Goal: Find contact information: Obtain details needed to contact an individual or organization

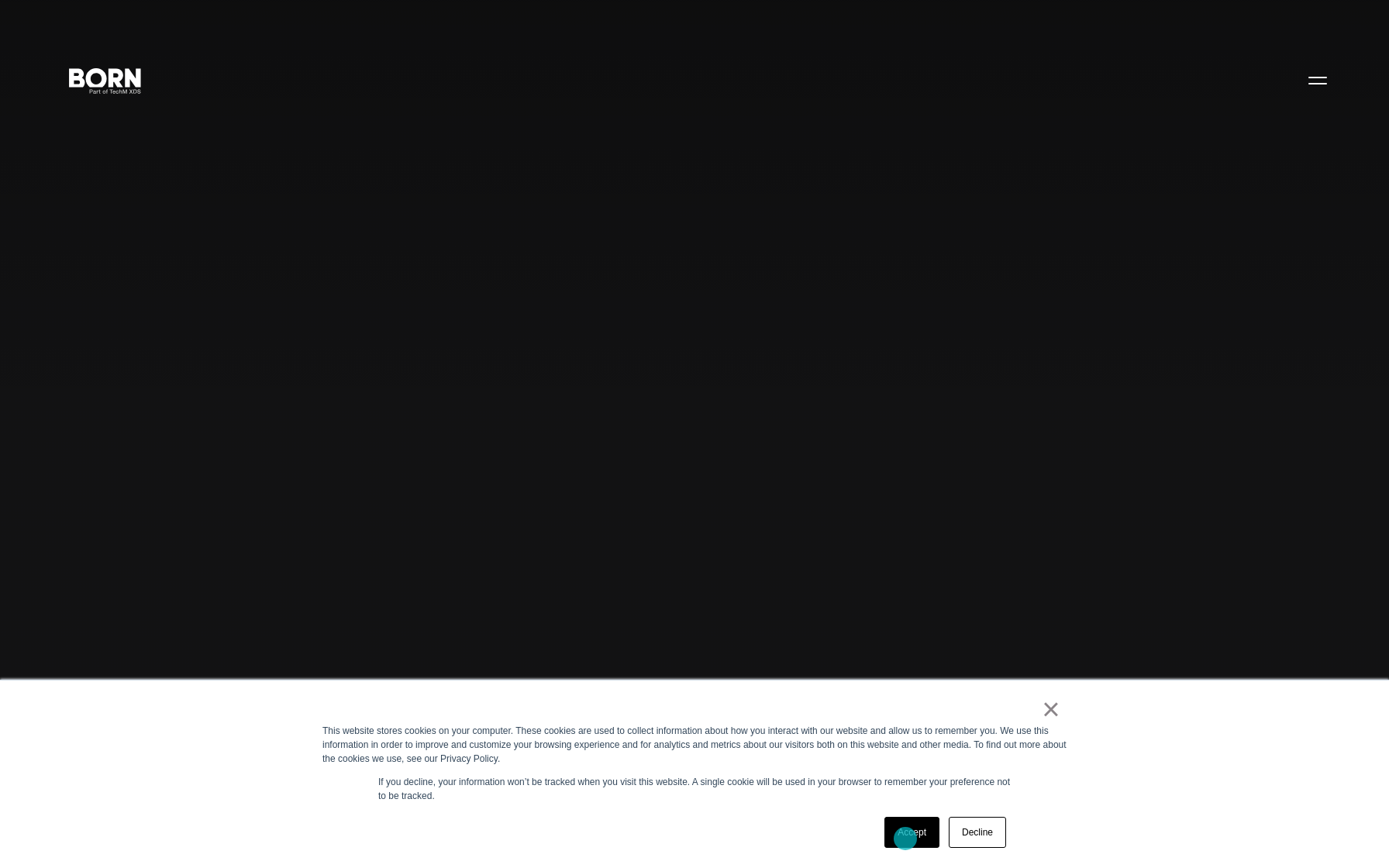
click at [905, 838] on link "Accept" at bounding box center [912, 832] width 55 height 31
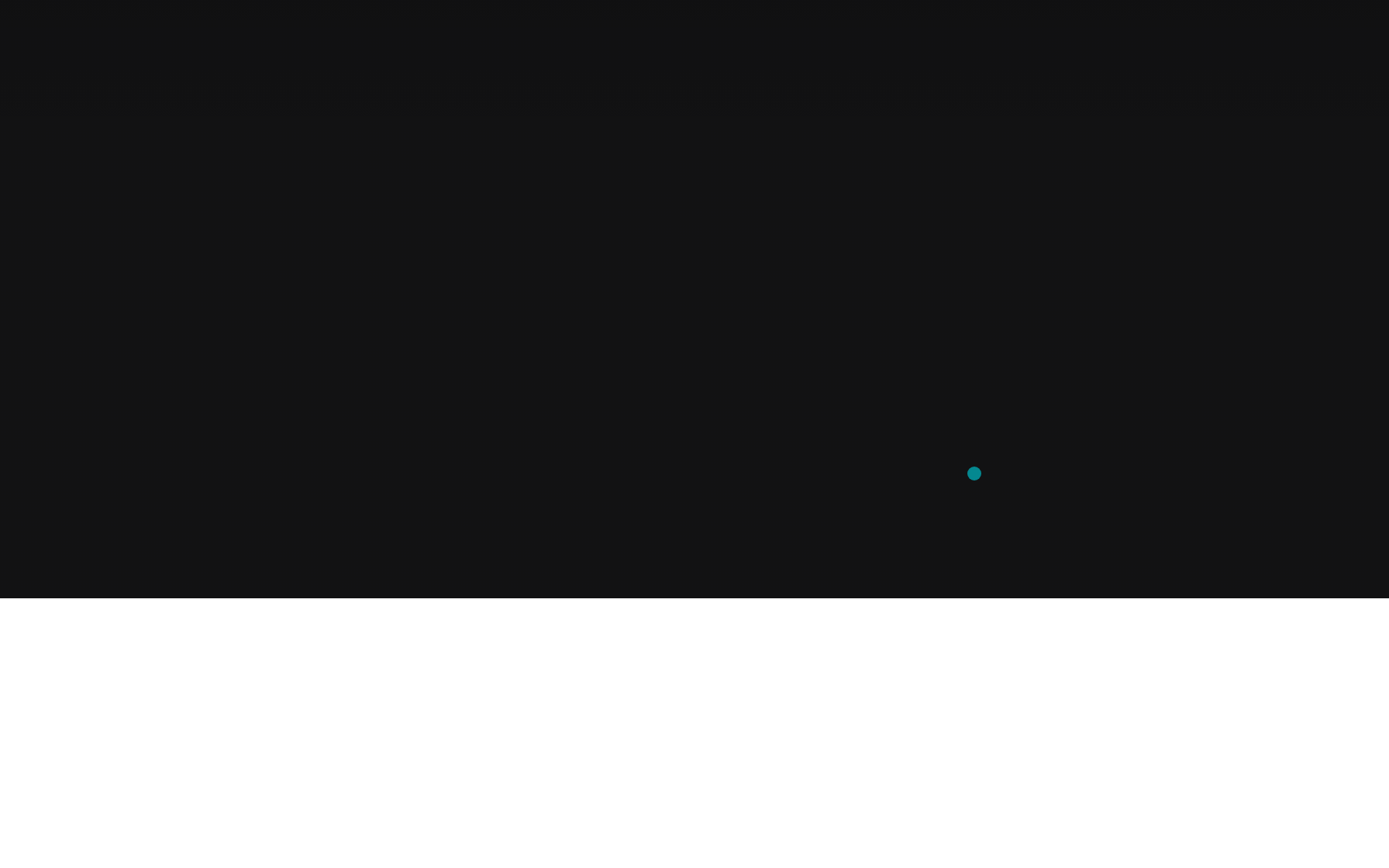
scroll to position [79, 0]
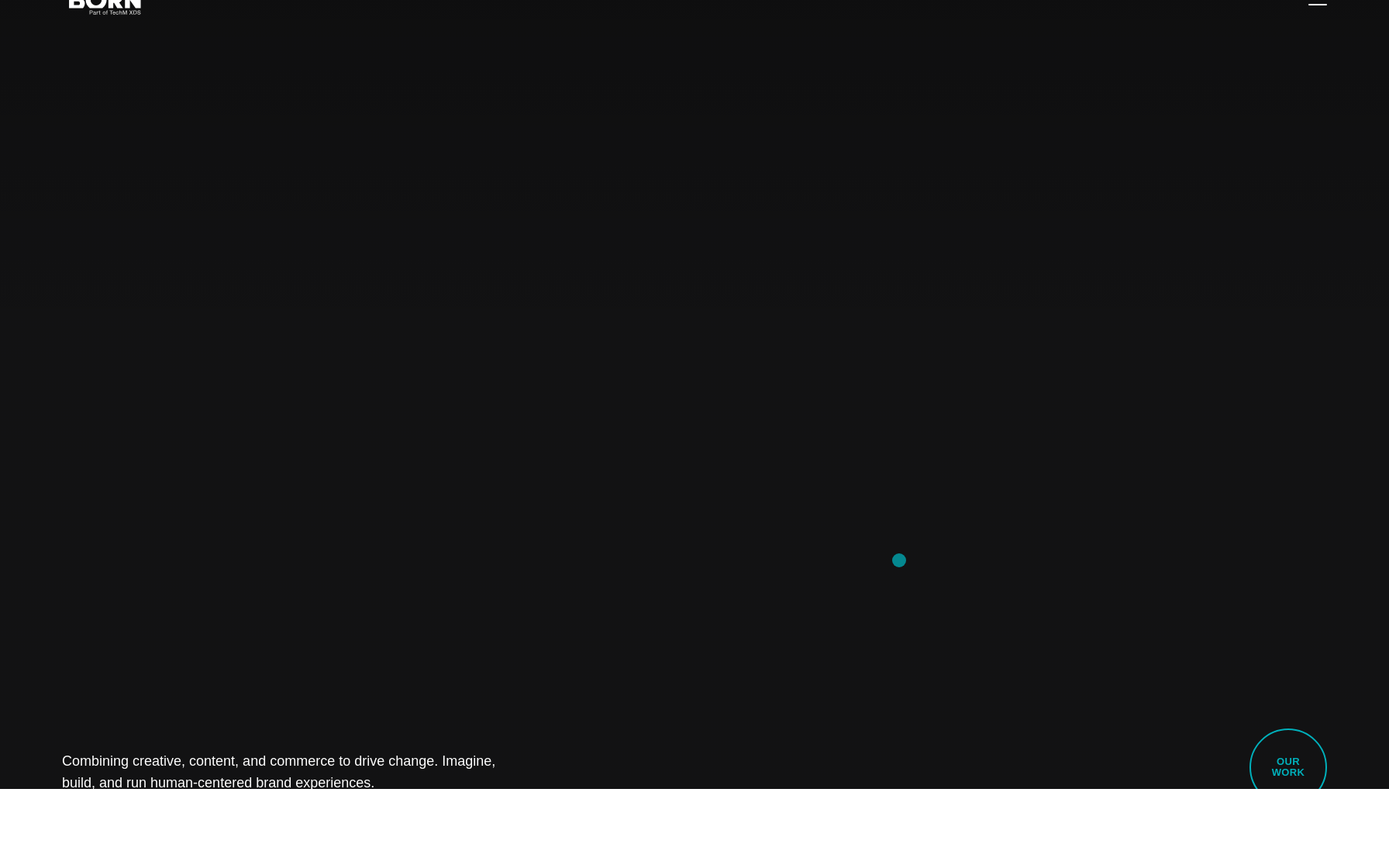
drag, startPoint x: 909, startPoint y: 376, endPoint x: 895, endPoint y: 592, distance: 216.5
click at [895, 592] on div "Combining creative, content, and commerce to drive change. Imagine, build, and …" at bounding box center [694, 434] width 1389 height 868
drag, startPoint x: 895, startPoint y: 592, endPoint x: 938, endPoint y: 208, distance: 386.4
click at [938, 208] on div "Combining creative, content, and commerce to drive change. Imagine, build, and …" at bounding box center [694, 434] width 1389 height 868
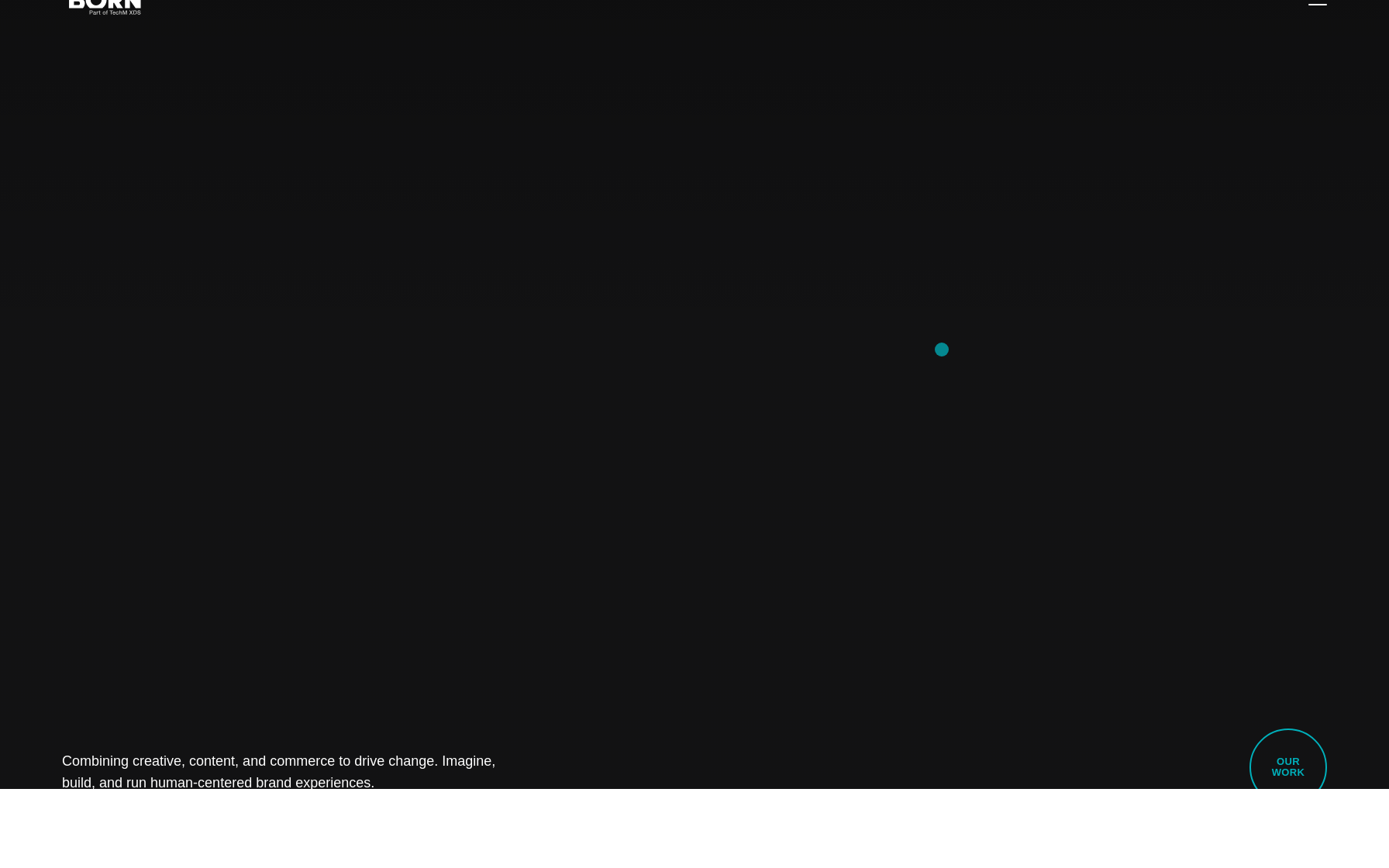
drag, startPoint x: 942, startPoint y: 227, endPoint x: 942, endPoint y: 381, distance: 154.0
click at [942, 381] on div "Combining creative, content, and commerce to drive change. Imagine, build, and …" at bounding box center [694, 434] width 1389 height 868
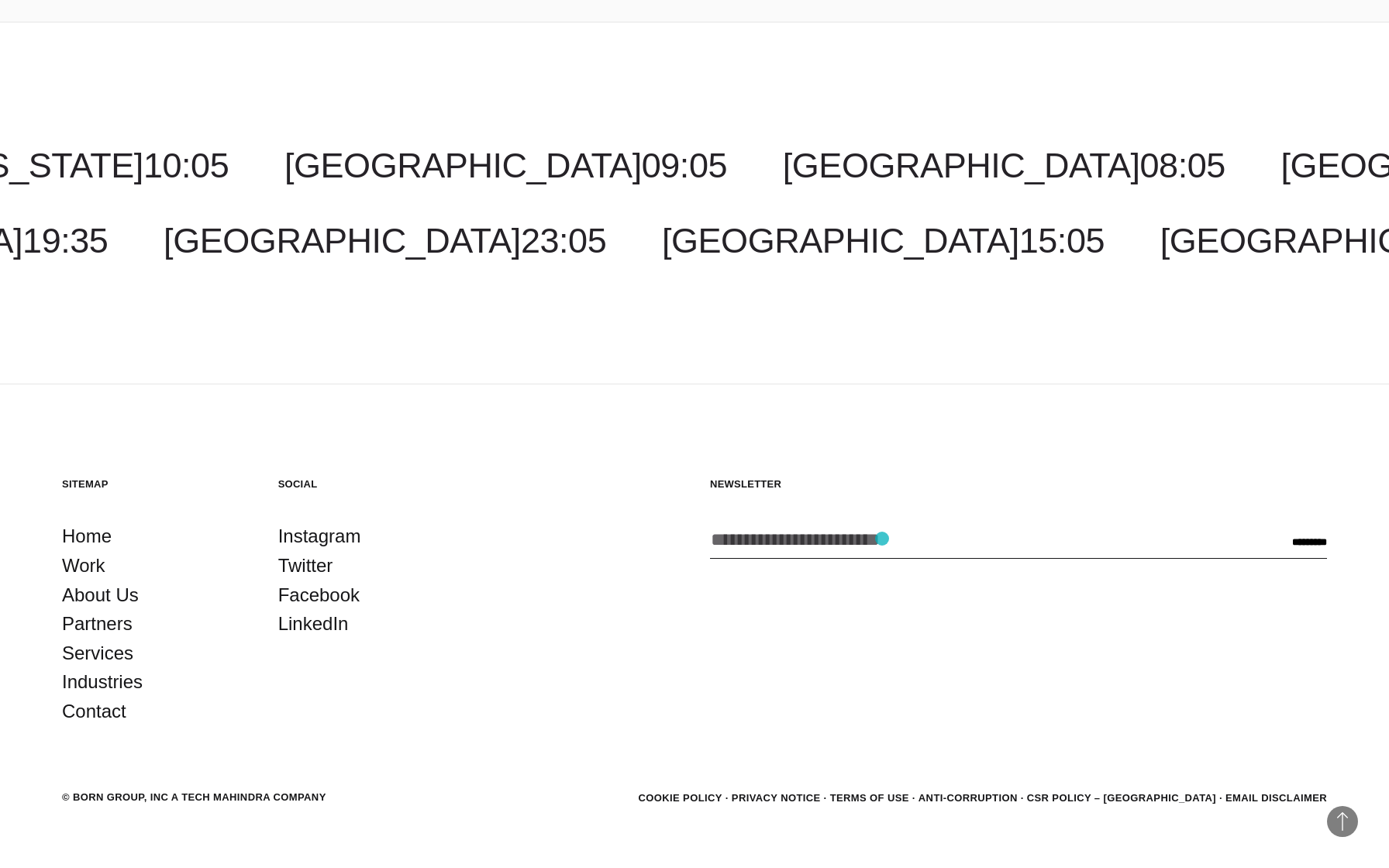
scroll to position [5663, 0]
click at [92, 721] on link "Contact" at bounding box center [94, 710] width 64 height 30
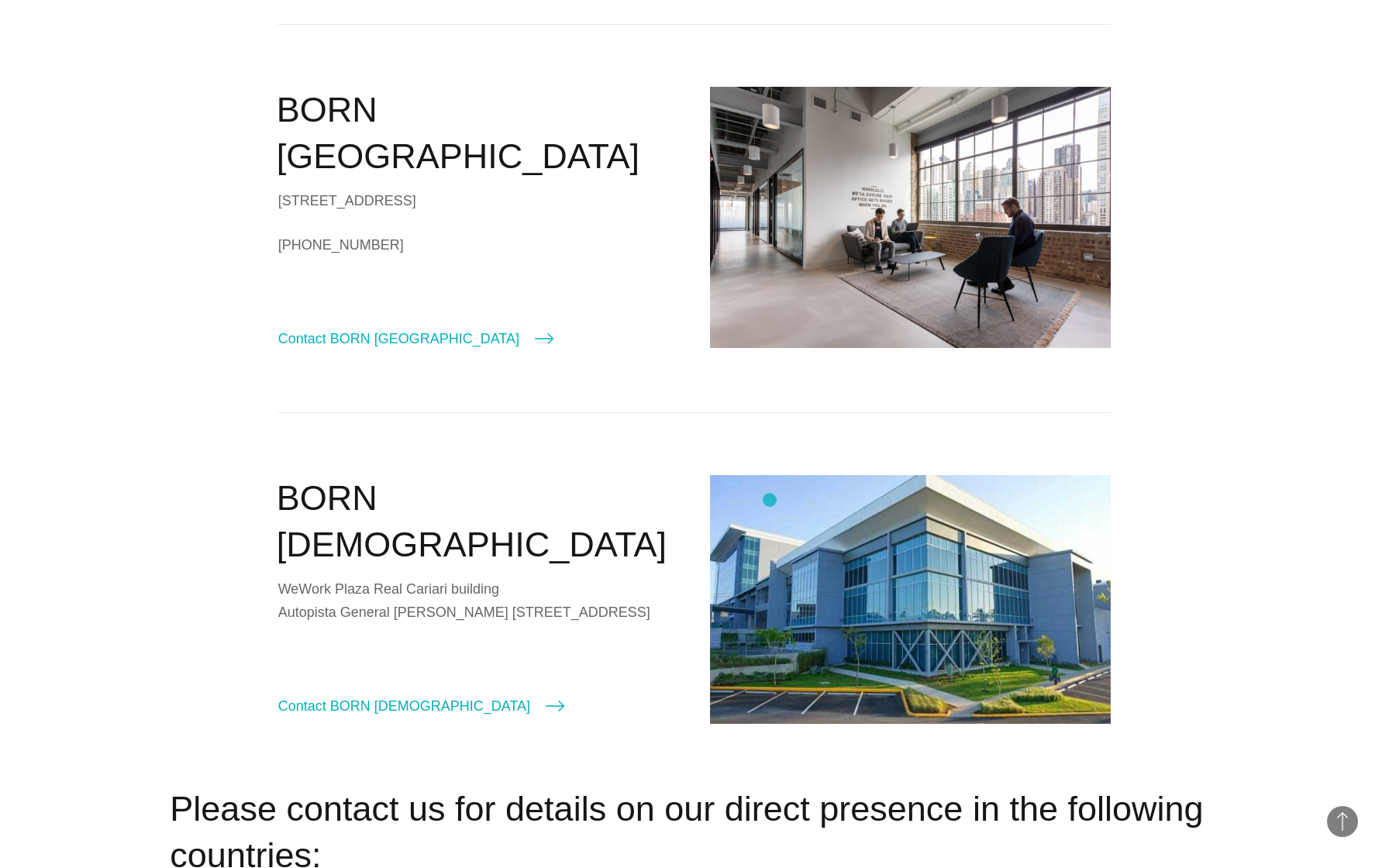
scroll to position [1764, 0]
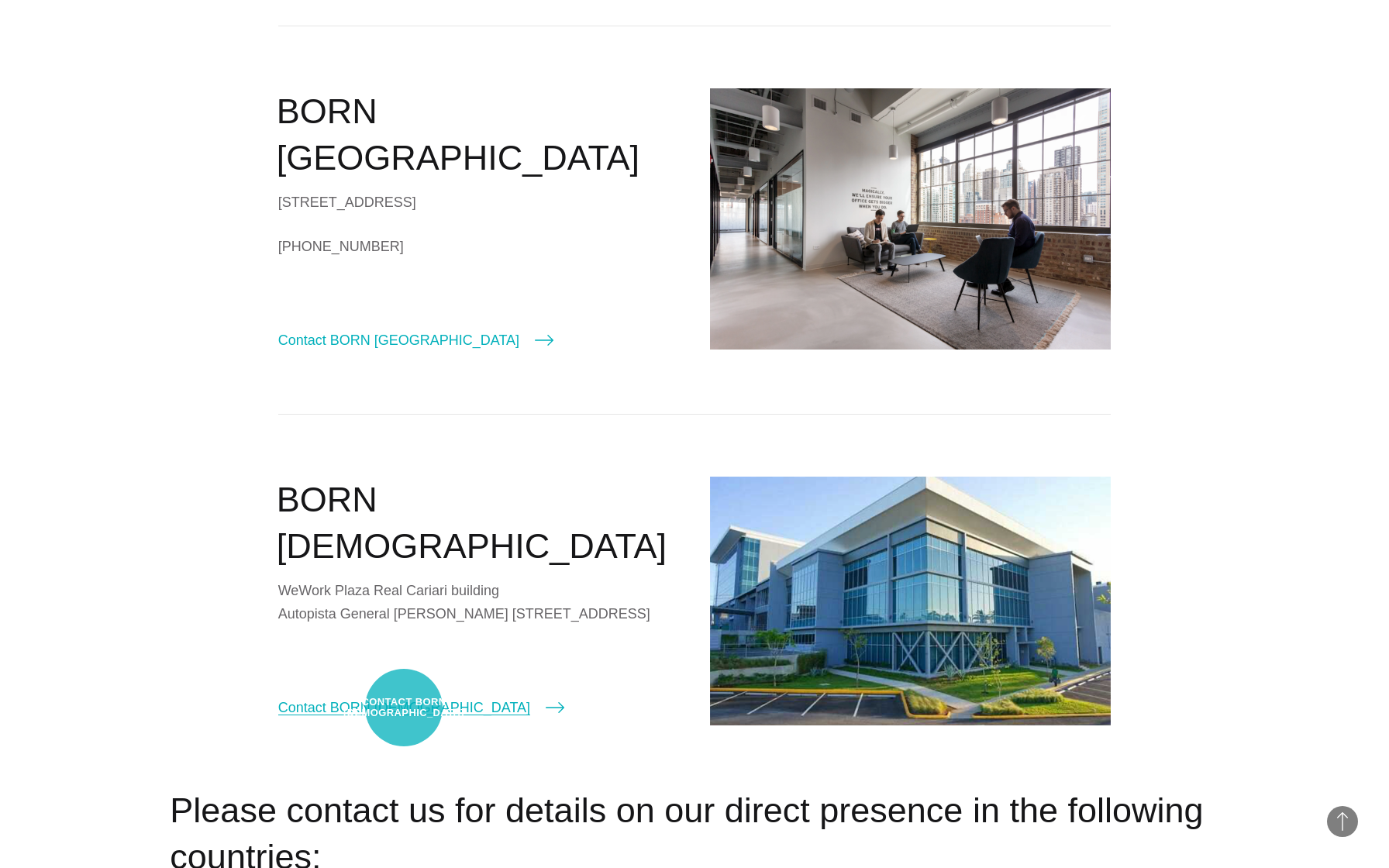
click at [404, 708] on link "Contact BORN [DEMOGRAPHIC_DATA]" at bounding box center [422, 708] width 286 height 22
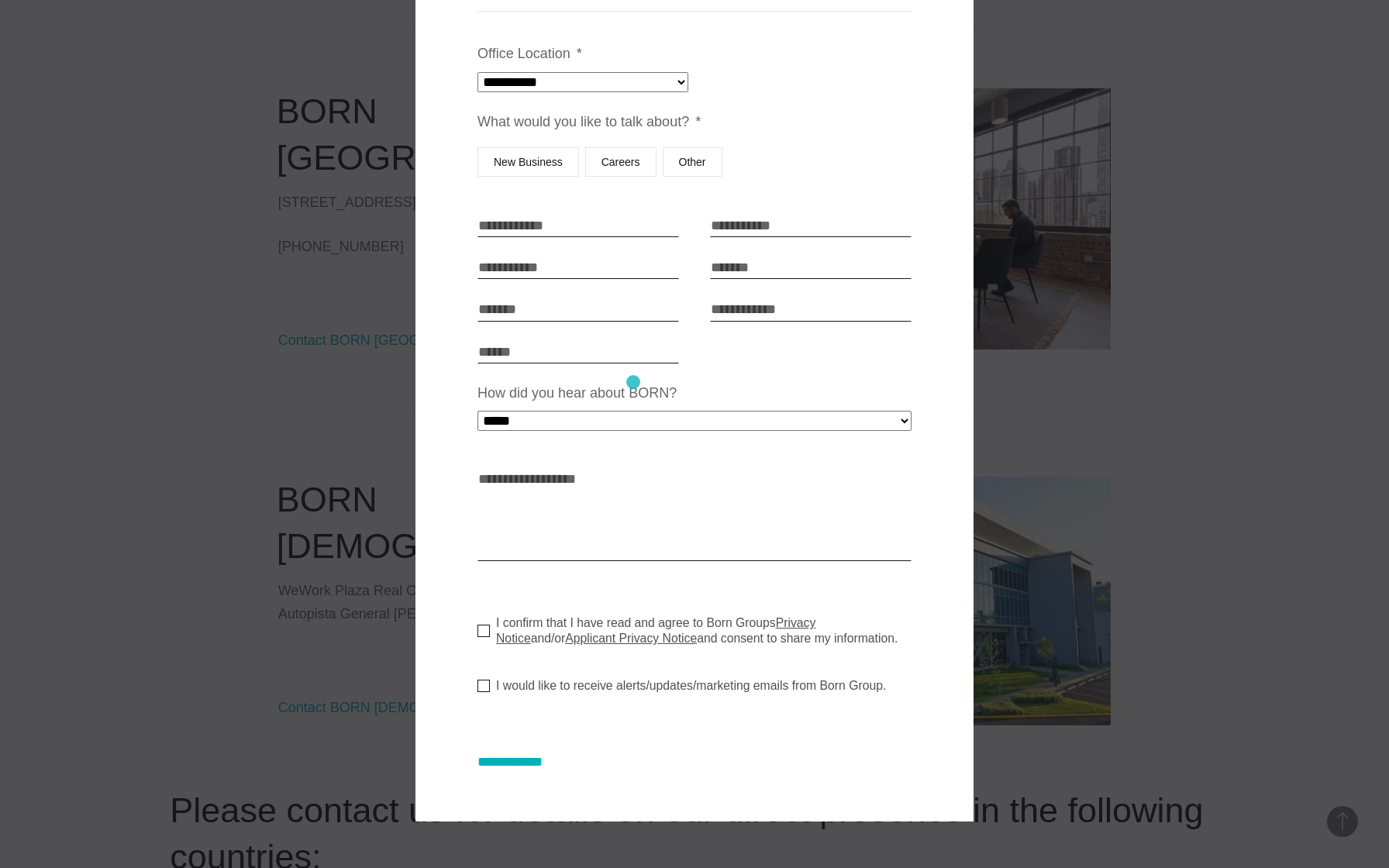
scroll to position [0, 0]
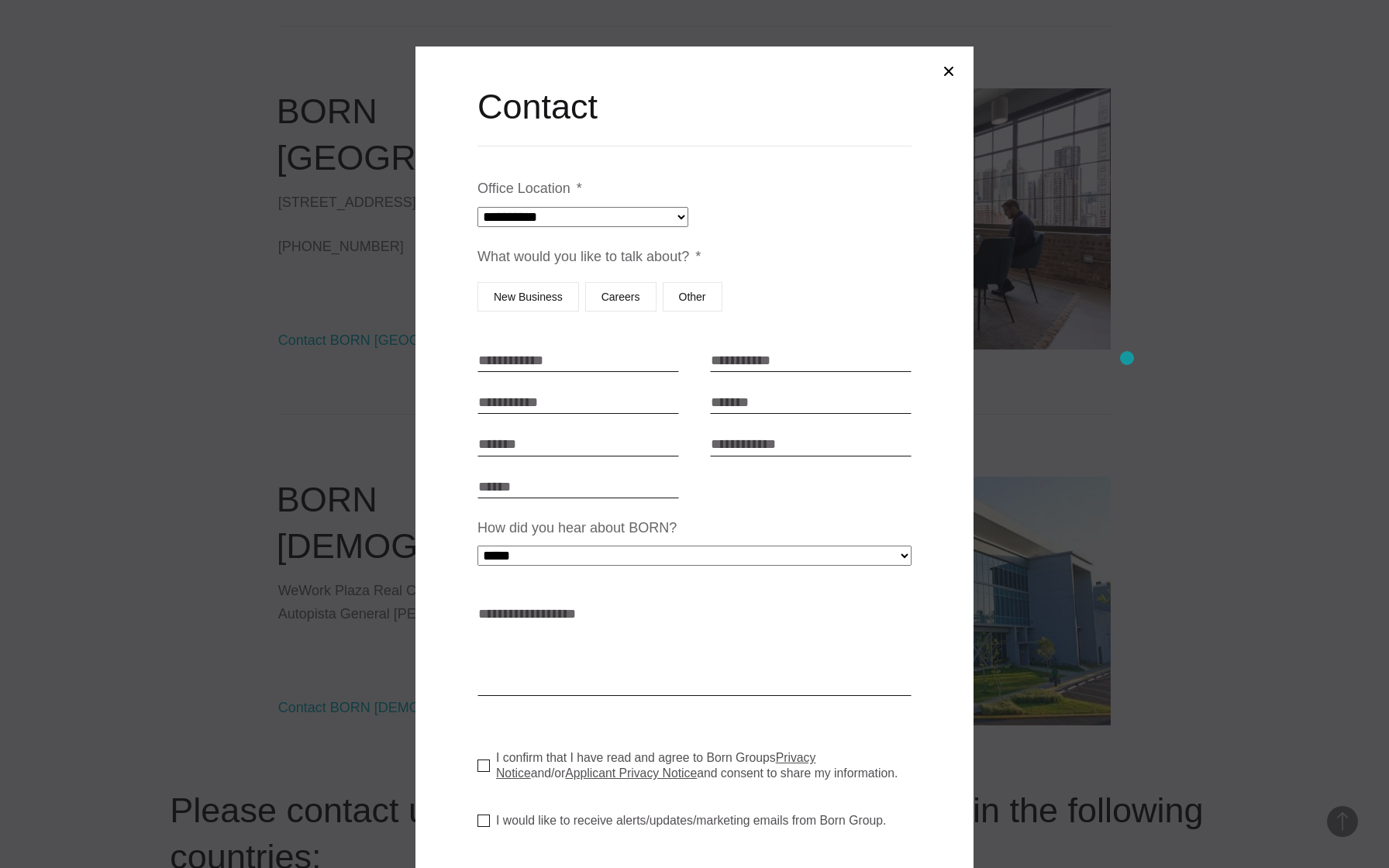
click at [1127, 358] on div at bounding box center [694, 434] width 1389 height 868
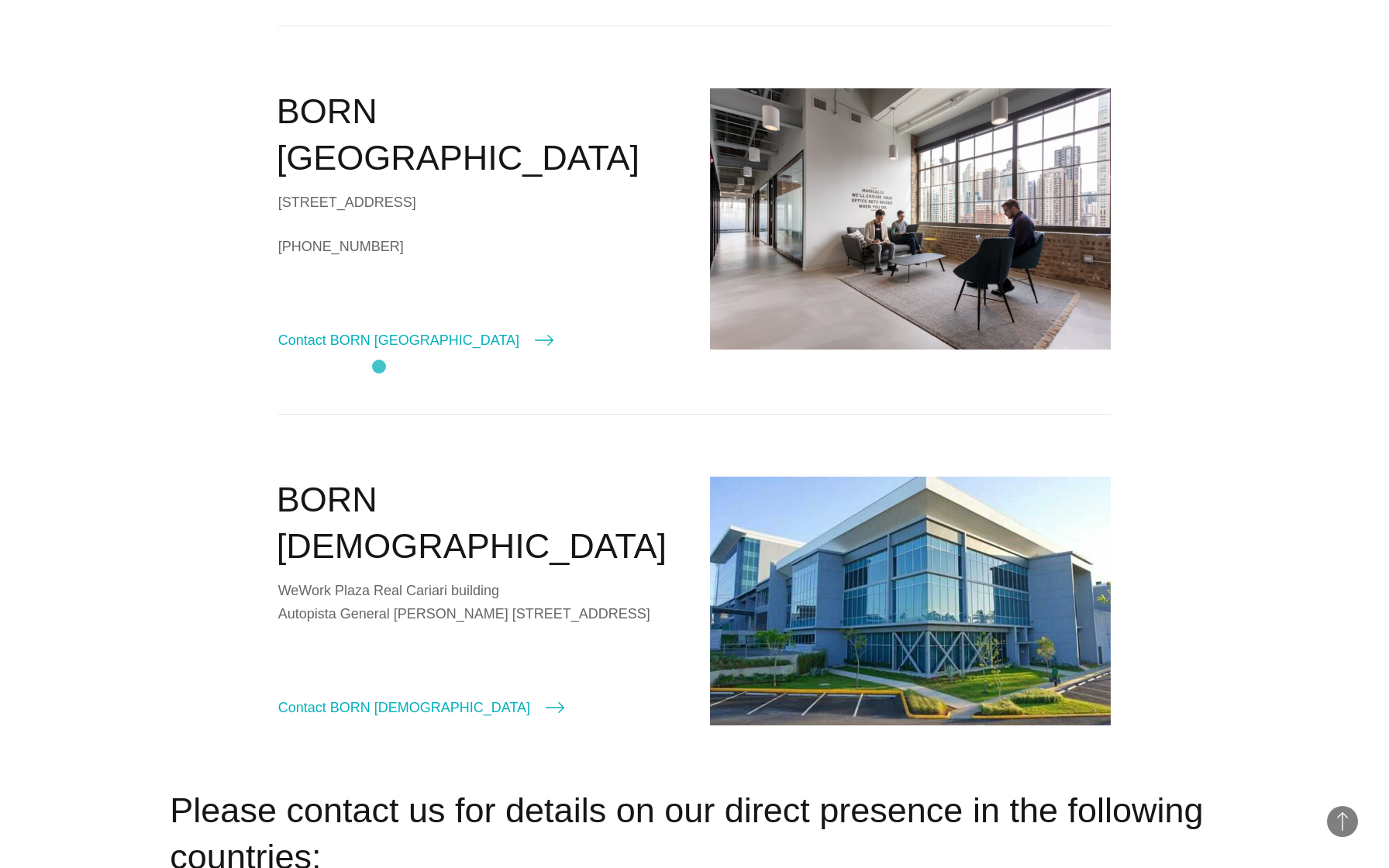
click at [379, 366] on div "BORN Chicago 620 N LaSalle Drive, Suite 805 Chicago, IL 60654 +1 (312) 815-8629…" at bounding box center [694, 219] width 833 height 388
click at [384, 343] on link "Contact BORN Chicago" at bounding box center [416, 340] width 276 height 22
select select "*******"
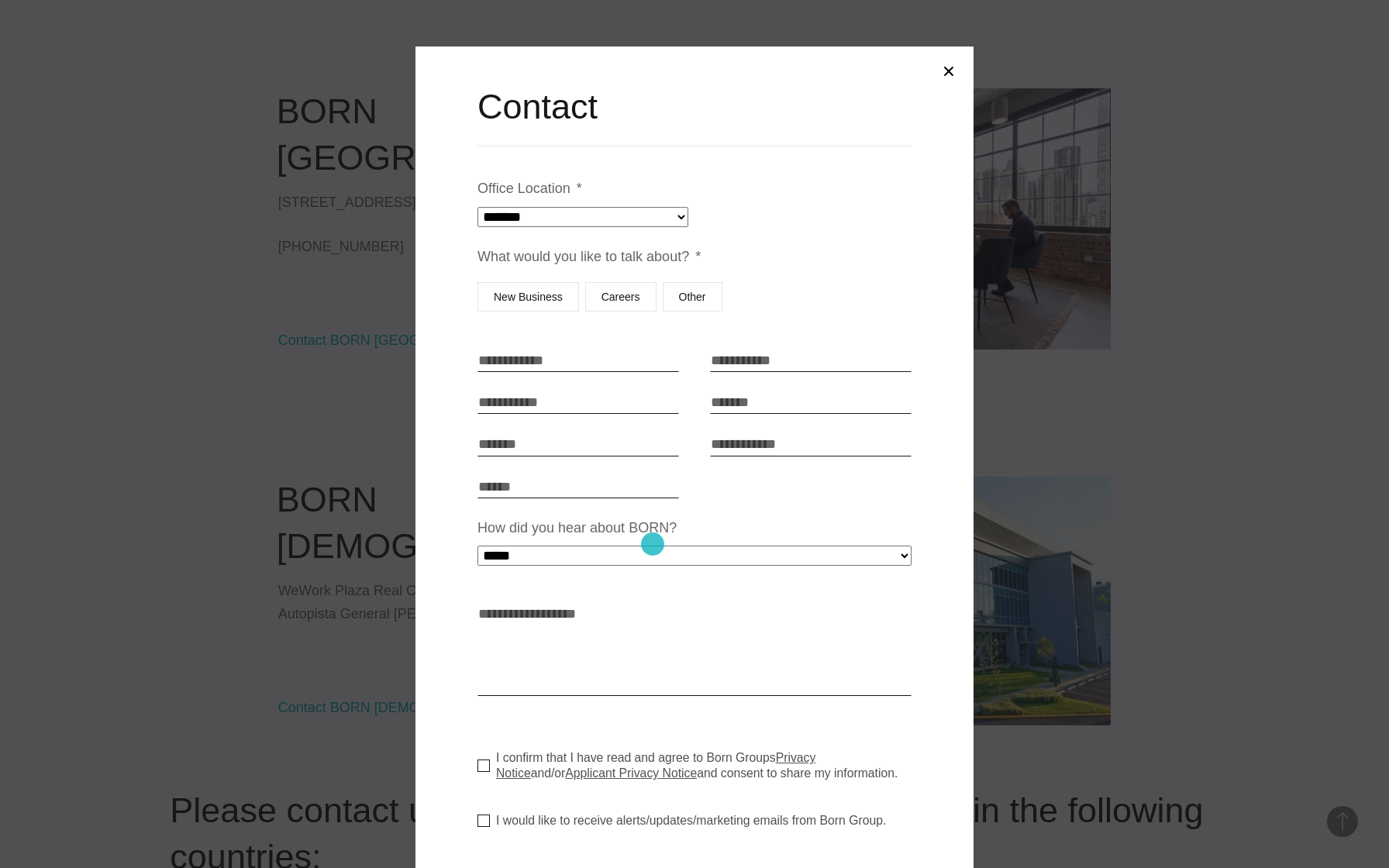
click at [654, 547] on select "**********" at bounding box center [694, 556] width 434 height 20
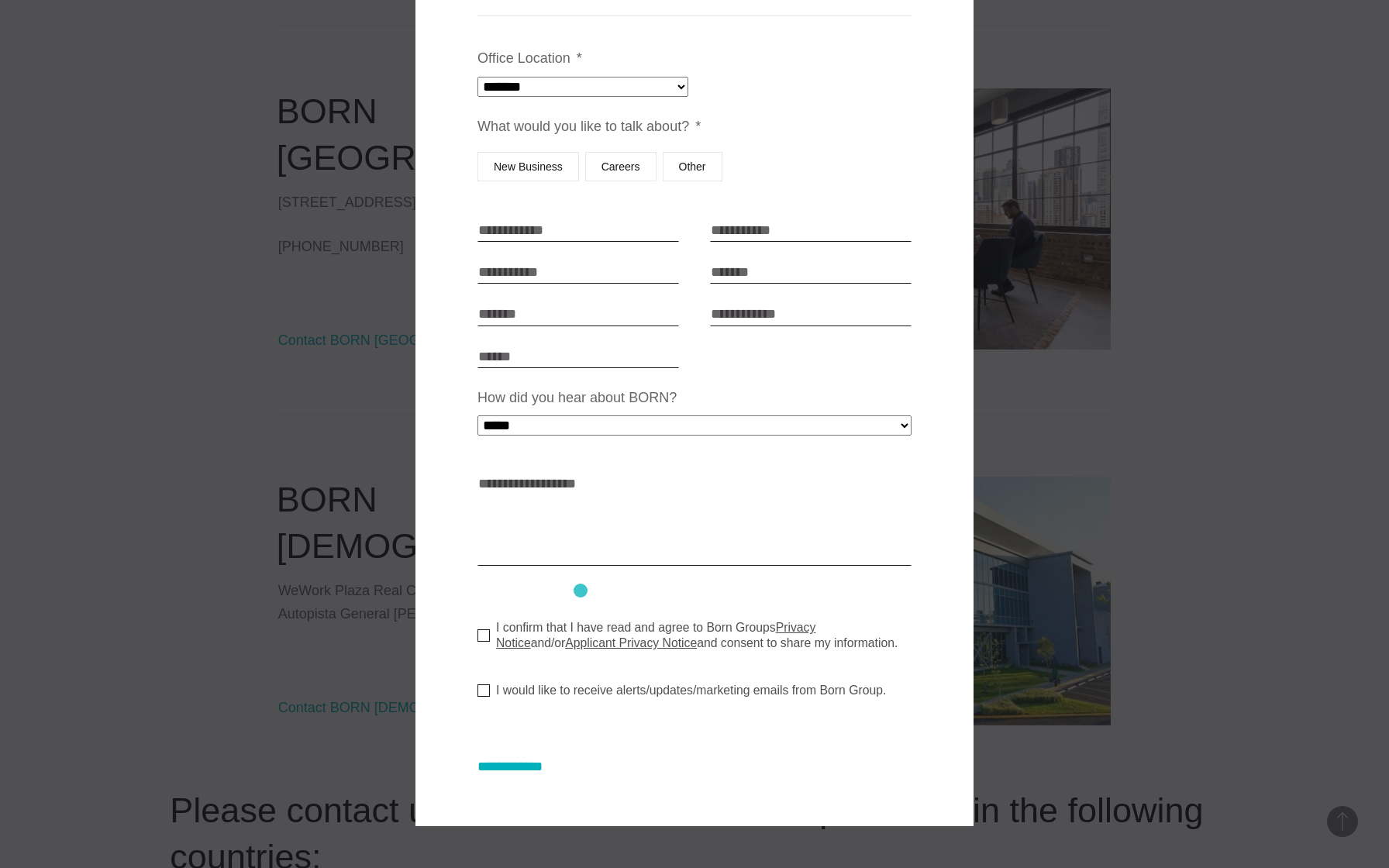
scroll to position [136, 0]
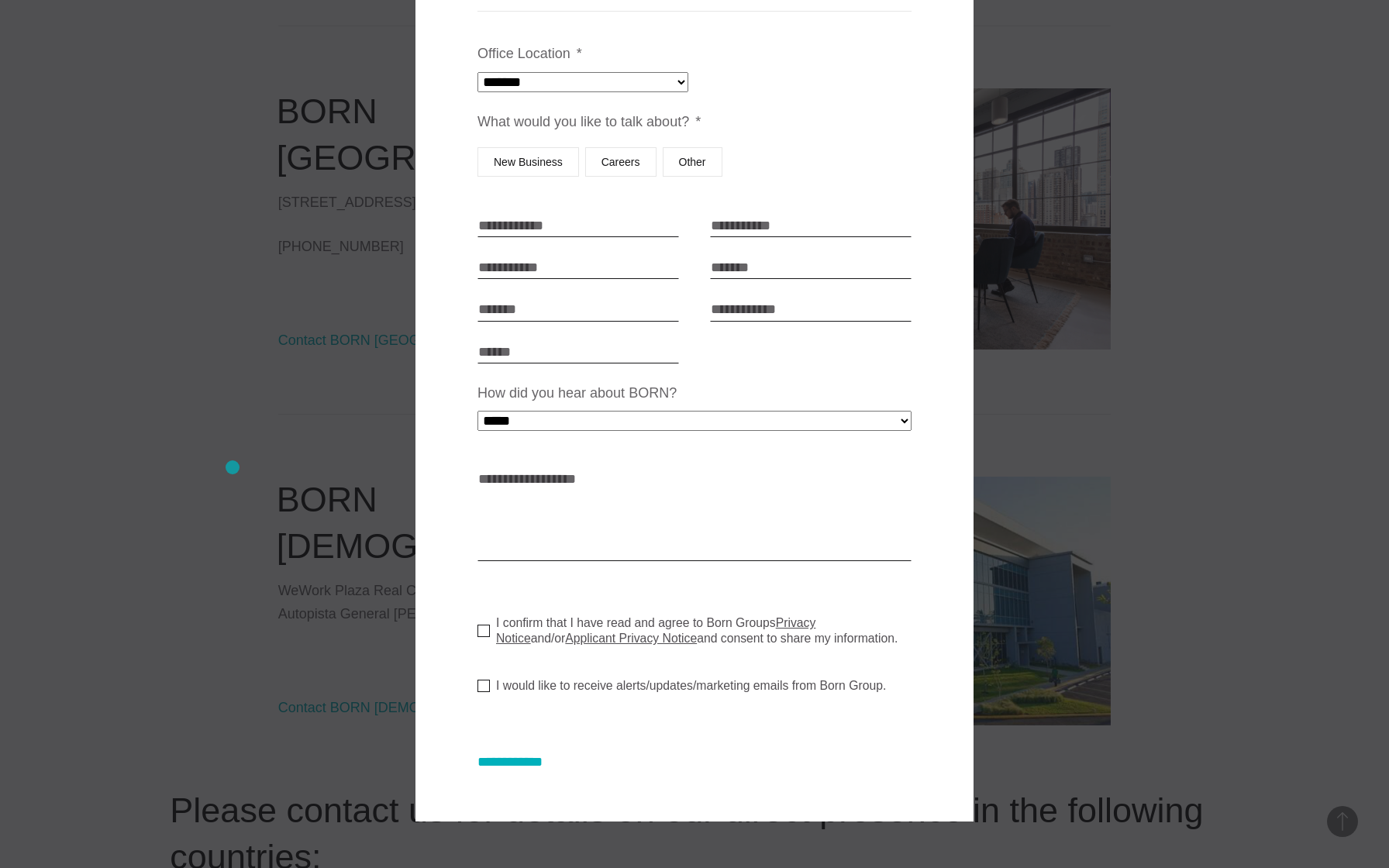
click at [232, 467] on div at bounding box center [694, 434] width 1389 height 868
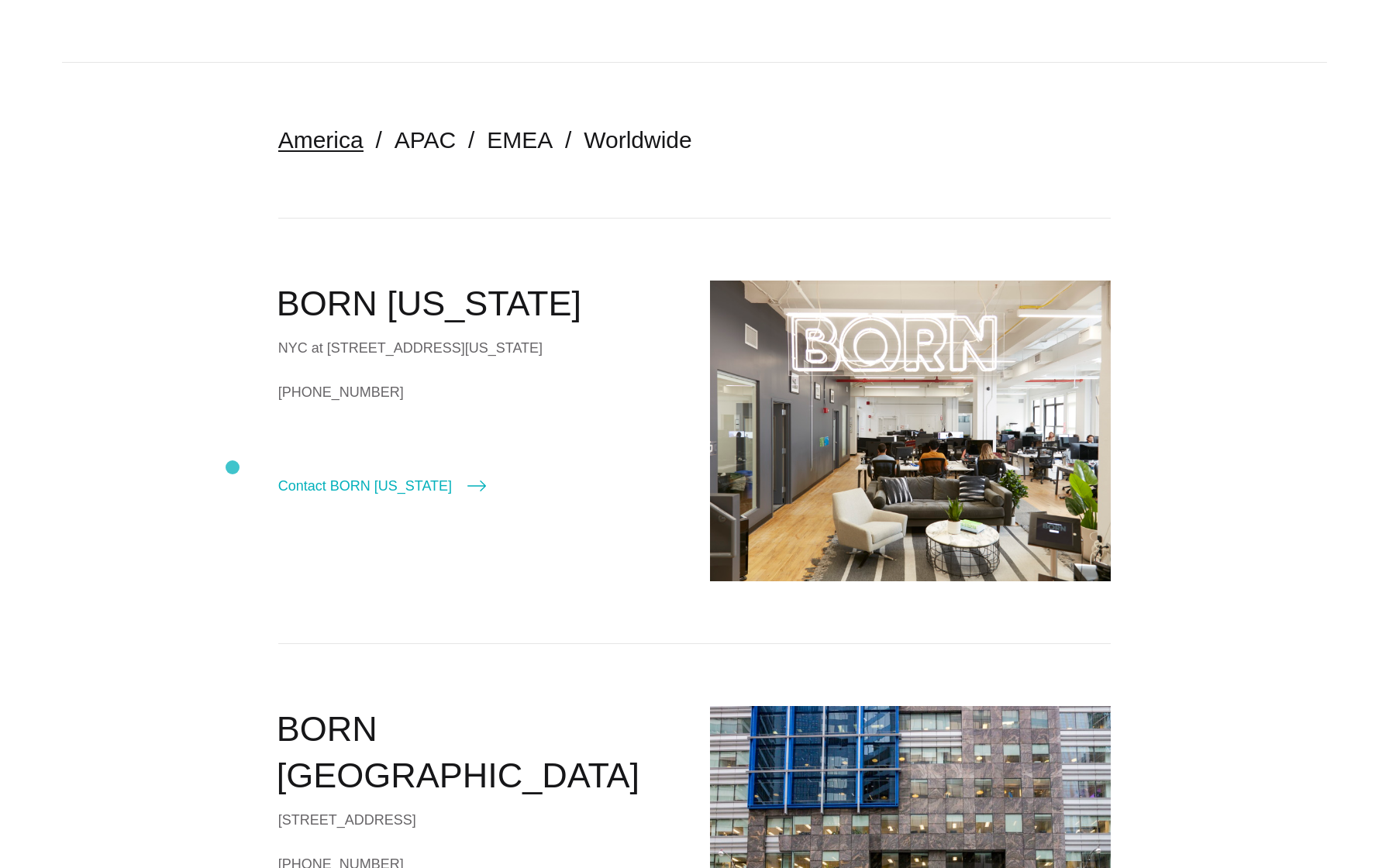
scroll to position [0, 0]
